Goal: Contribute content

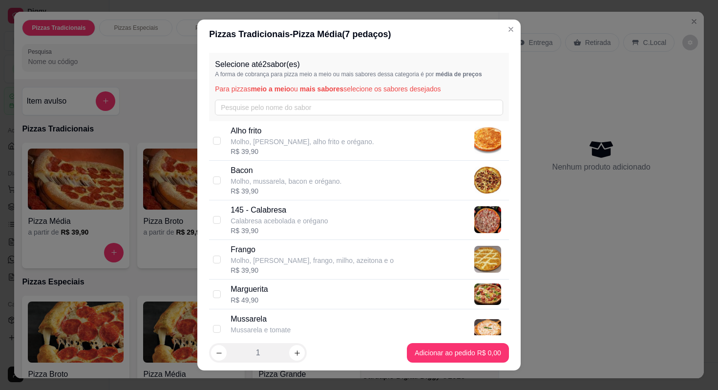
select select "QUANTITY_ORDER"
click at [616, 156] on div "Nenhum produto adicionado" at bounding box center [601, 155] width 98 height 35
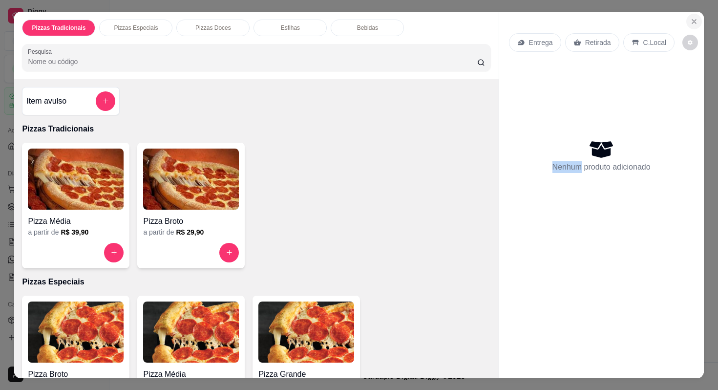
click at [695, 22] on icon "Close" at bounding box center [694, 22] width 4 height 4
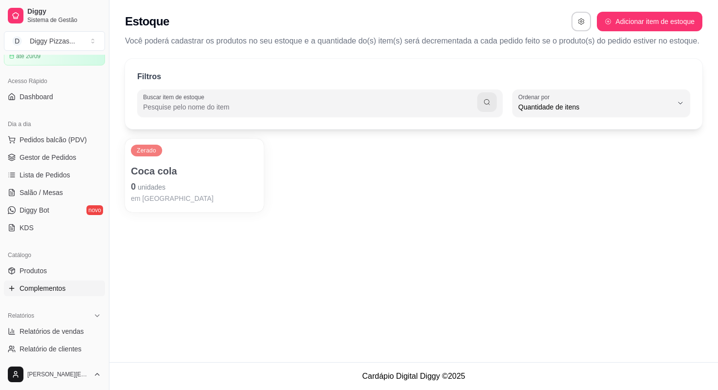
scroll to position [53, 0]
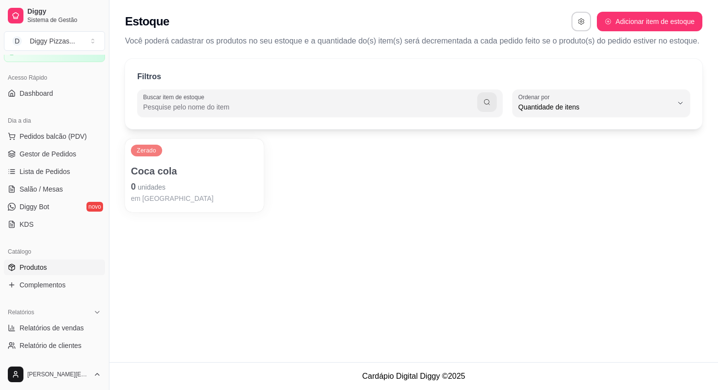
click at [39, 268] on span "Produtos" at bounding box center [33, 267] width 27 height 10
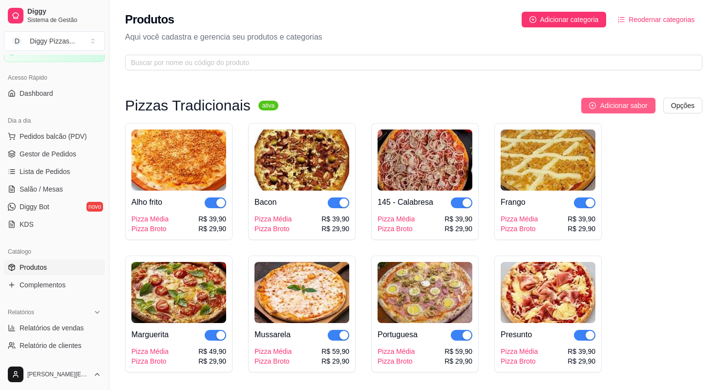
click at [607, 107] on span "Adicionar sabor" at bounding box center [623, 105] width 47 height 11
click at [607, 115] on div "Pizzas Tradicionais ativa Adicionar sabor Opções Alho frito Pizza Média Pizza B…" at bounding box center [413, 235] width 577 height 275
click at [607, 113] on button "Adicionar sabor" at bounding box center [618, 106] width 74 height 16
